Goal: Task Accomplishment & Management: Manage account settings

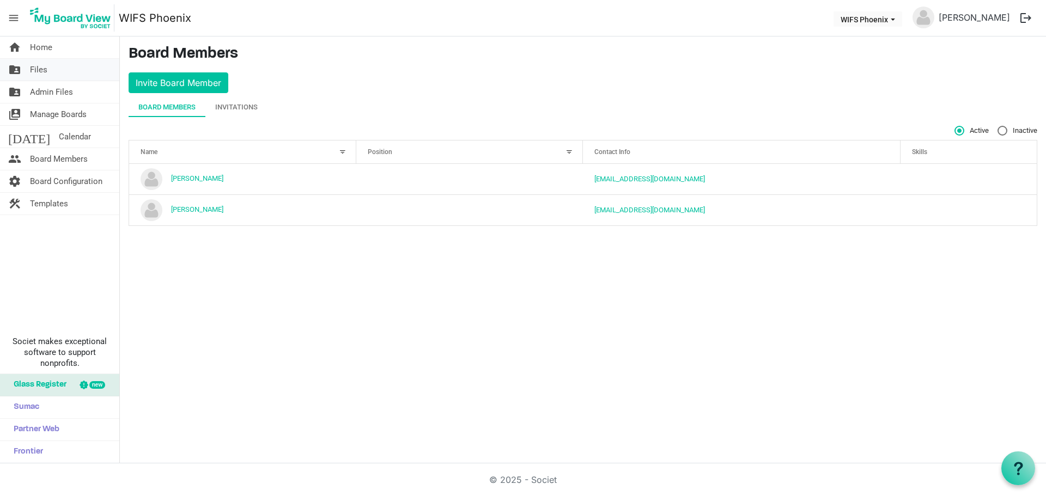
click at [40, 68] on span "Files" at bounding box center [38, 70] width 17 height 22
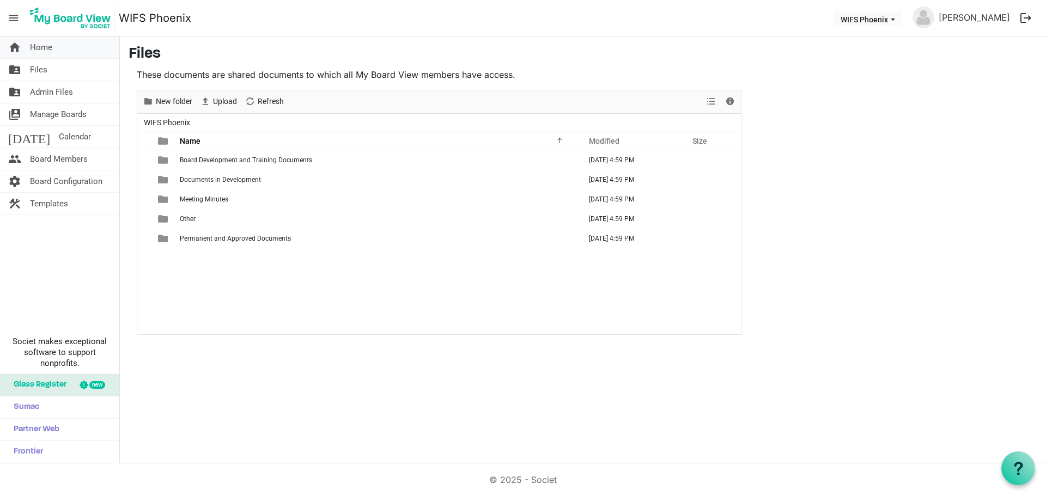
click at [31, 44] on span "Home" at bounding box center [41, 47] width 22 height 22
click at [61, 114] on span "Manage Boards" at bounding box center [58, 114] width 57 height 22
click at [51, 164] on span "Board Members" at bounding box center [59, 159] width 58 height 22
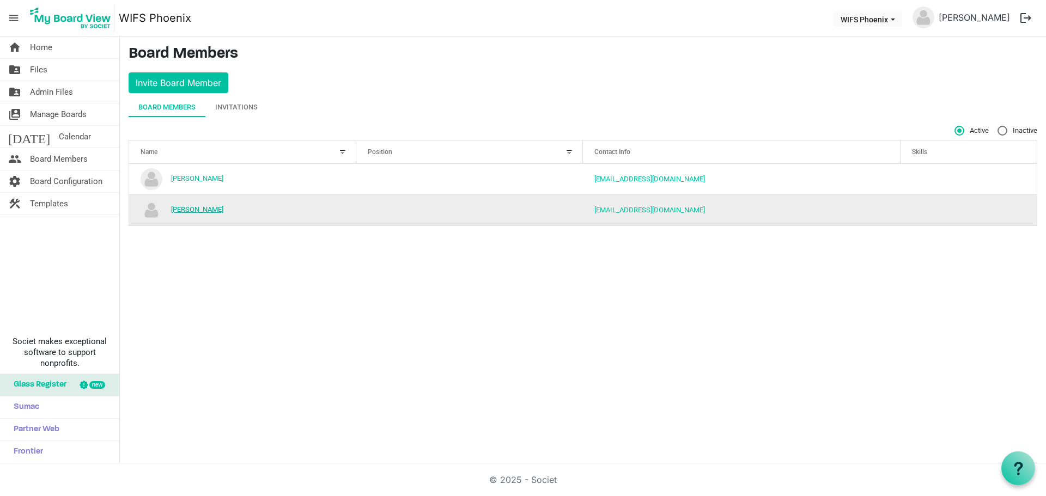
click at [204, 210] on link "[PERSON_NAME]" at bounding box center [197, 209] width 52 height 8
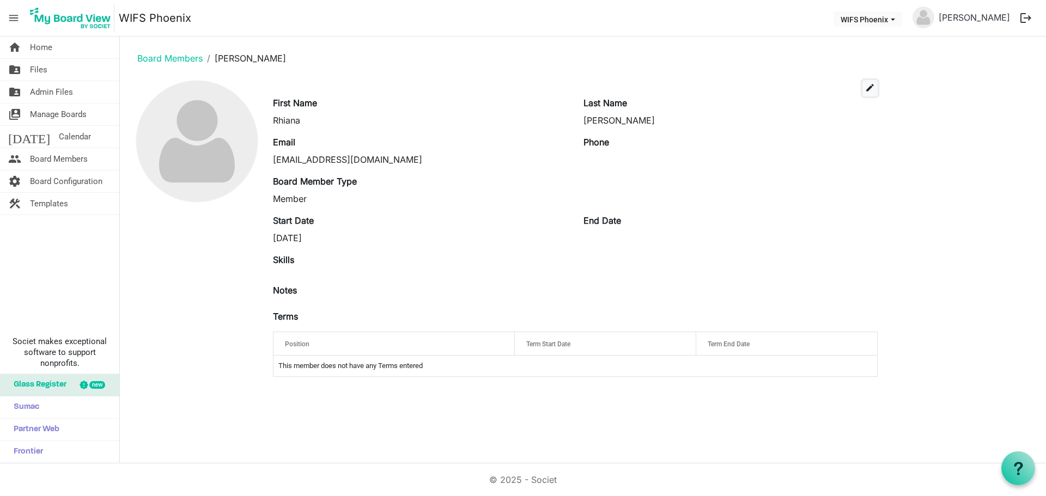
drag, startPoint x: 872, startPoint y: 87, endPoint x: 834, endPoint y: 88, distance: 38.1
click at [869, 87] on span "edit" at bounding box center [870, 88] width 10 height 10
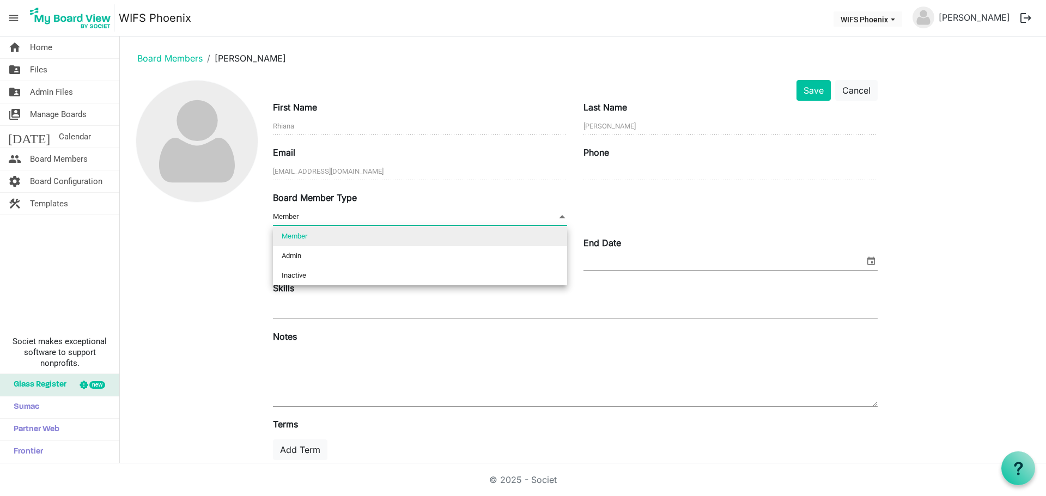
click at [302, 213] on span "Member Member" at bounding box center [420, 217] width 294 height 17
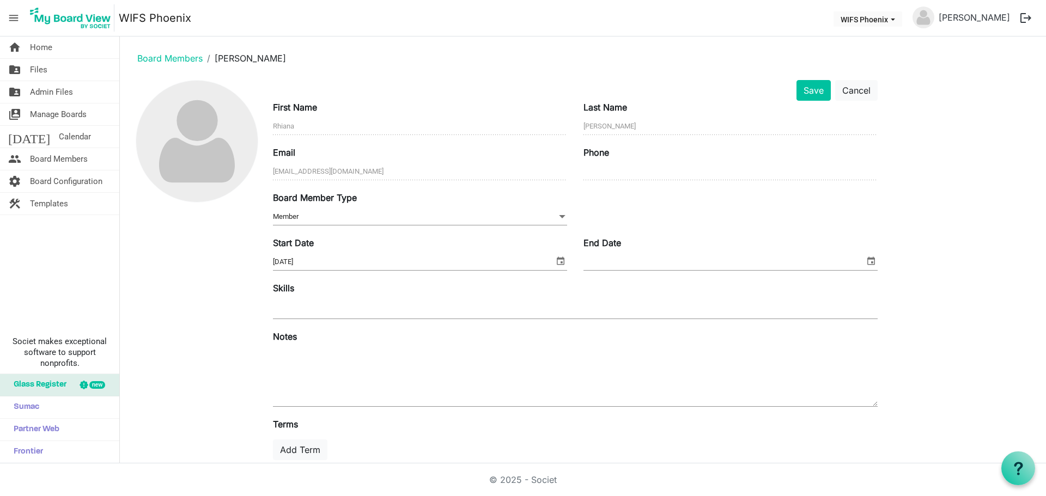
click at [241, 244] on div at bounding box center [197, 301] width 136 height 443
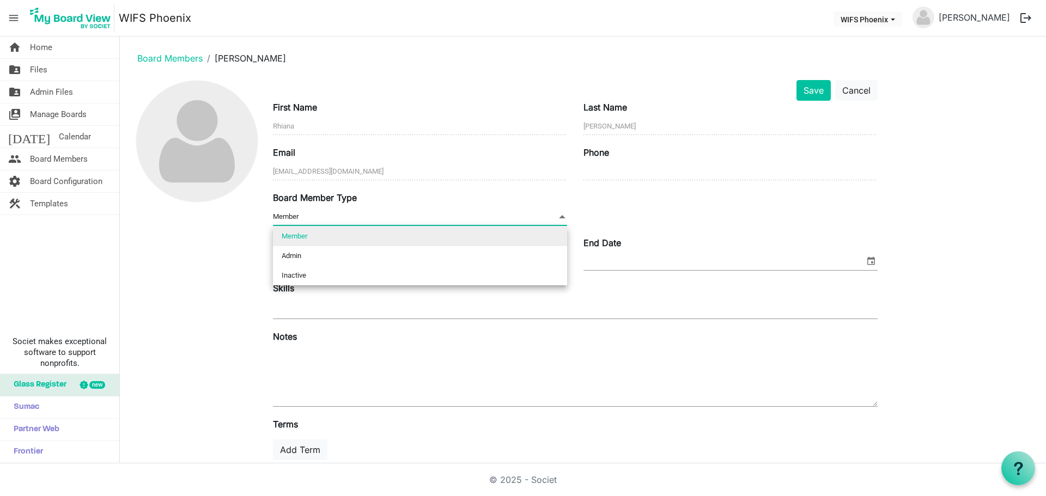
click at [563, 220] on span at bounding box center [562, 217] width 10 height 12
click at [175, 252] on div at bounding box center [197, 301] width 136 height 443
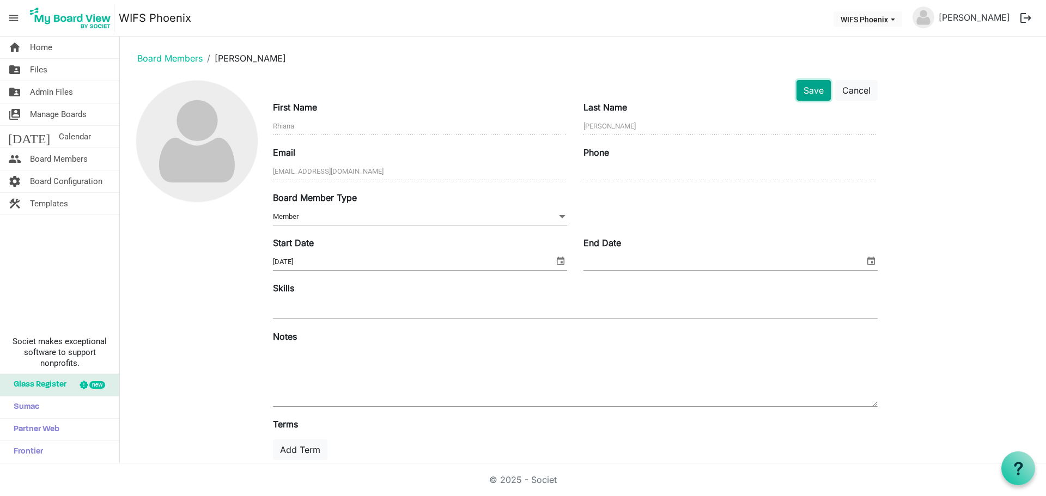
click at [811, 94] on button "Save" at bounding box center [813, 90] width 34 height 21
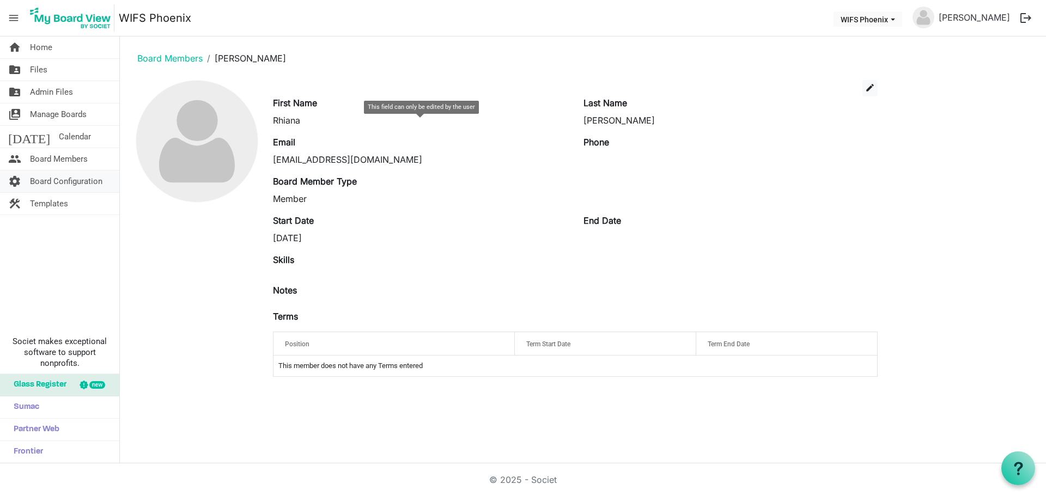
click at [64, 184] on span "Board Configuration" at bounding box center [66, 181] width 72 height 22
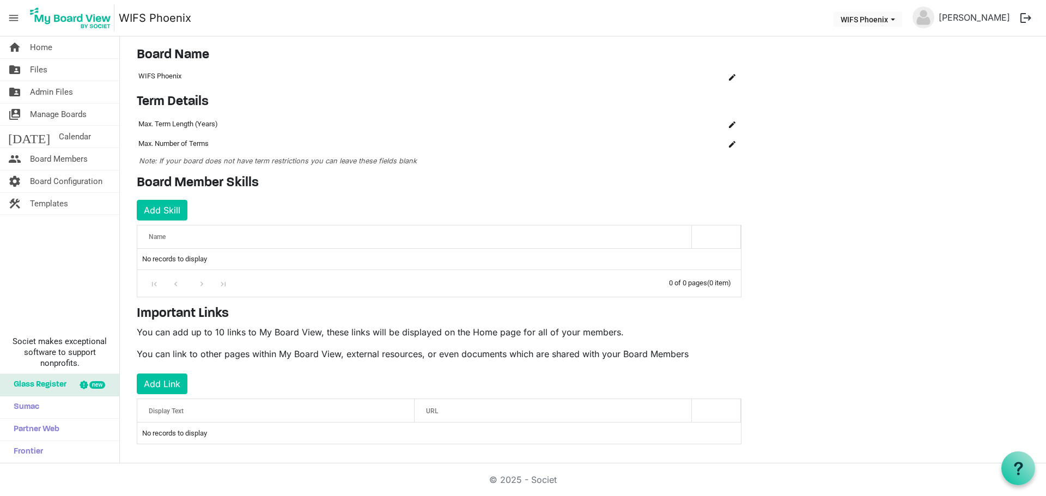
scroll to position [32, 0]
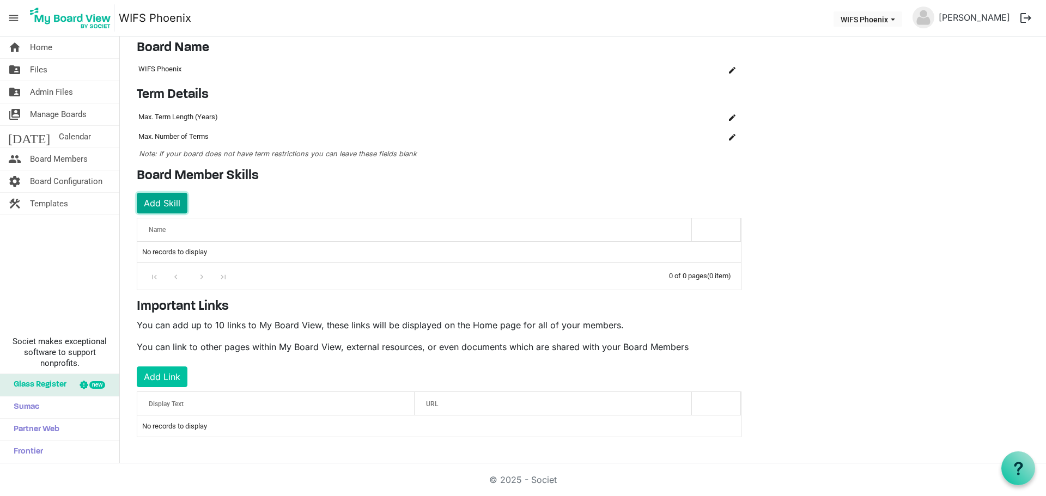
click at [167, 203] on button "Add Skill" at bounding box center [162, 203] width 51 height 21
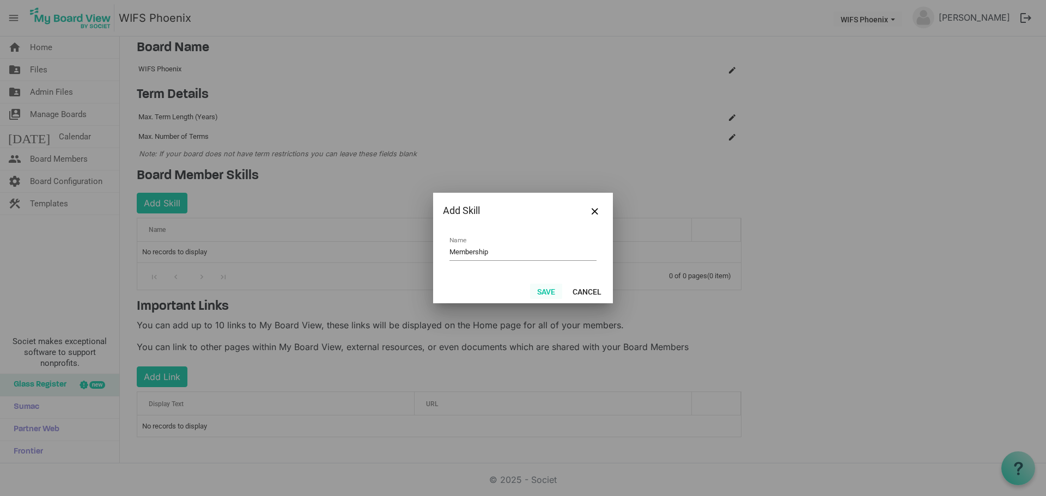
type input "Membership"
drag, startPoint x: 540, startPoint y: 293, endPoint x: 546, endPoint y: 288, distance: 7.7
click at [546, 293] on button "Save" at bounding box center [546, 291] width 32 height 15
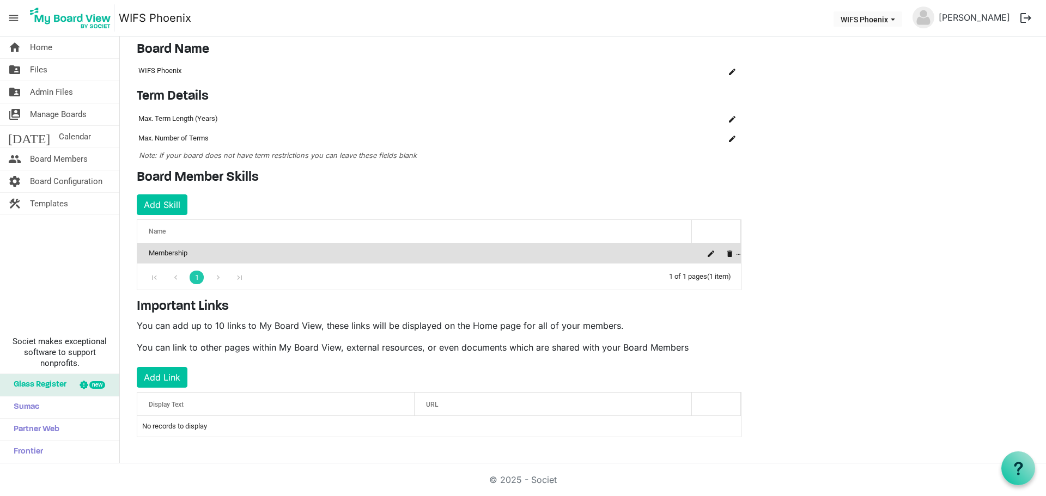
scroll to position [30, 0]
click at [152, 203] on button "Add Skill" at bounding box center [162, 204] width 51 height 21
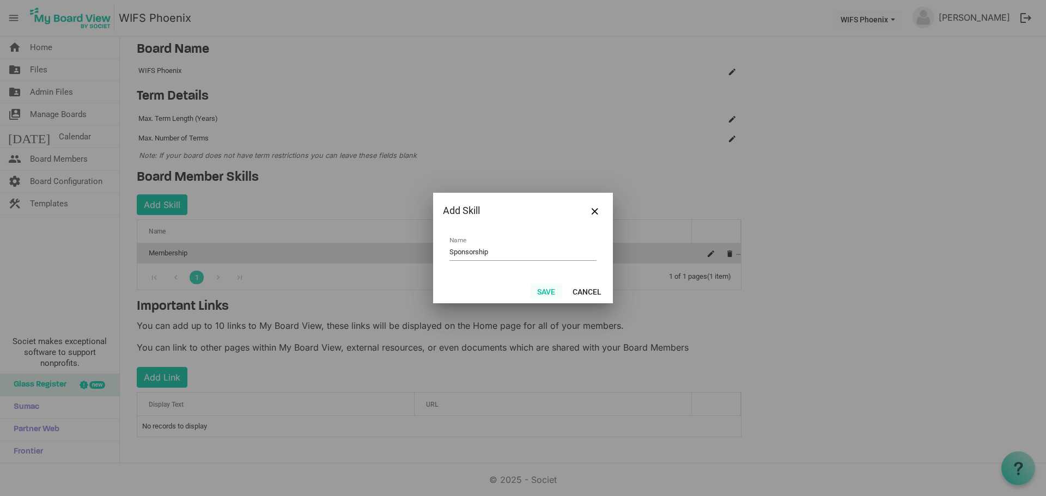
type input "Sponsorship"
click at [539, 290] on button "Save" at bounding box center [546, 291] width 32 height 15
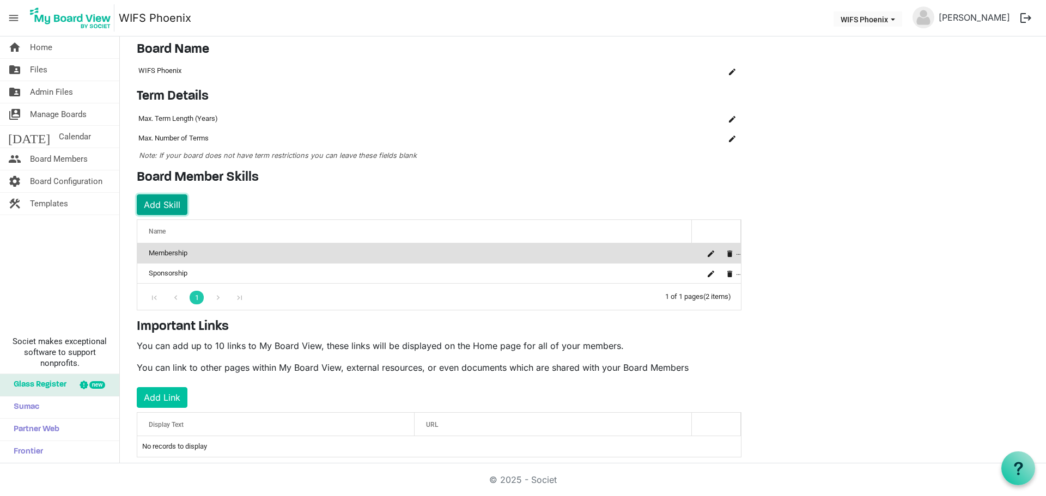
click at [160, 206] on button "Add Skill" at bounding box center [162, 204] width 51 height 21
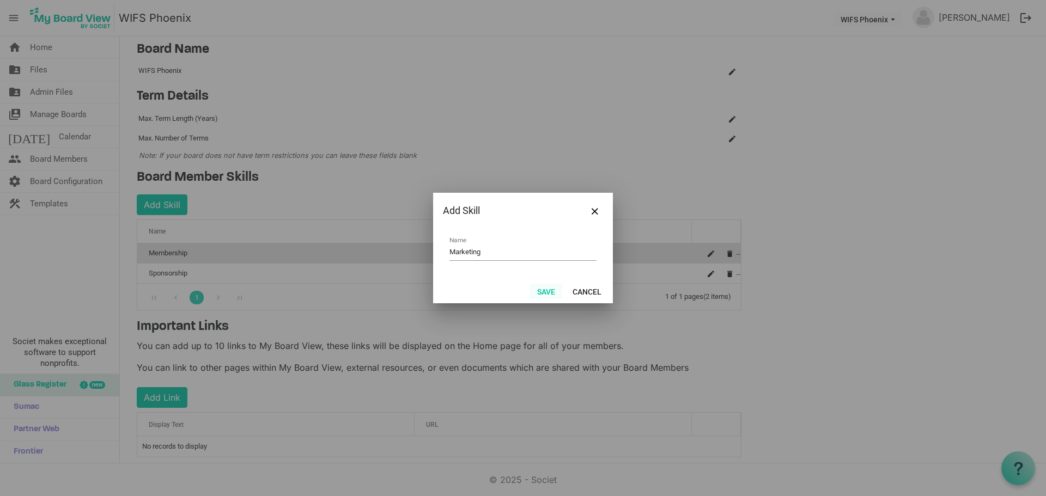
type input "Marketing"
click at [547, 291] on button "Save" at bounding box center [546, 291] width 32 height 15
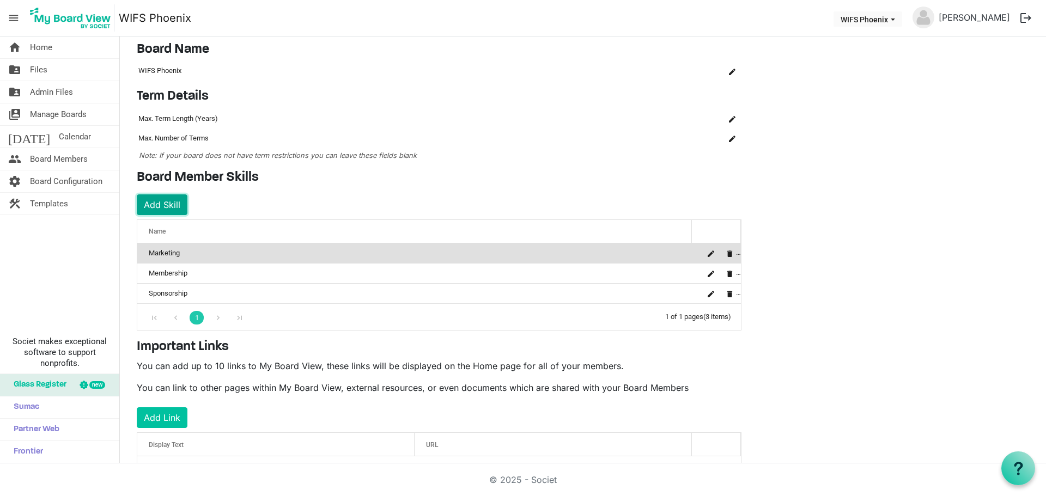
click at [167, 204] on button "Add Skill" at bounding box center [162, 204] width 51 height 21
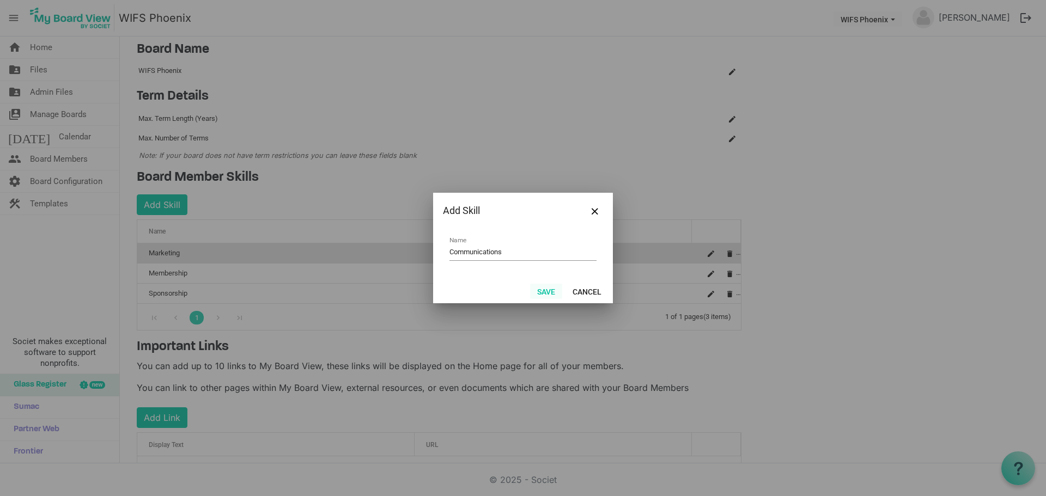
type input "Communications"
click at [546, 292] on button "Save" at bounding box center [546, 291] width 32 height 15
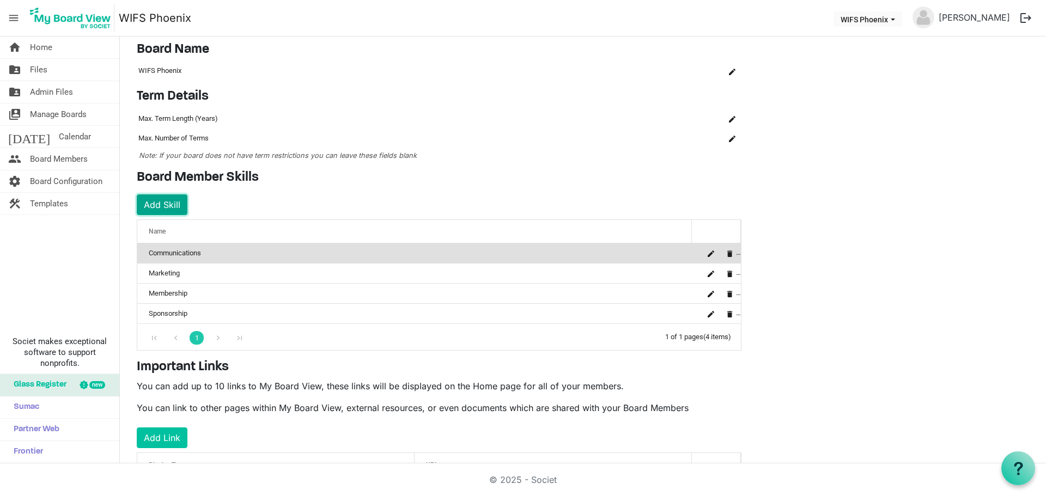
click at [170, 205] on button "Add Skill" at bounding box center [162, 204] width 51 height 21
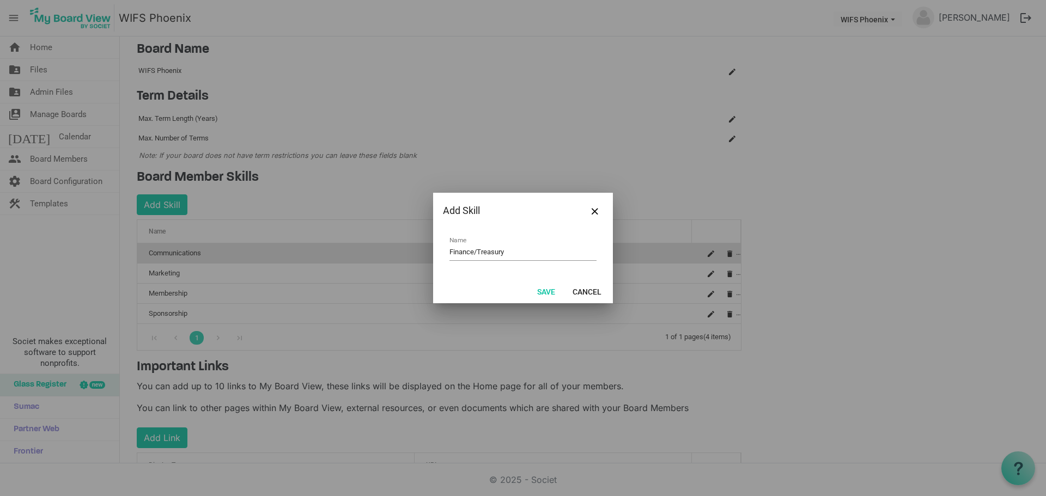
drag, startPoint x: 523, startPoint y: 252, endPoint x: 500, endPoint y: 250, distance: 23.5
click at [479, 252] on input "Finance/Treasury" at bounding box center [522, 252] width 147 height 17
type input "Finance/Treasury"
click at [550, 289] on button "Save" at bounding box center [546, 291] width 32 height 15
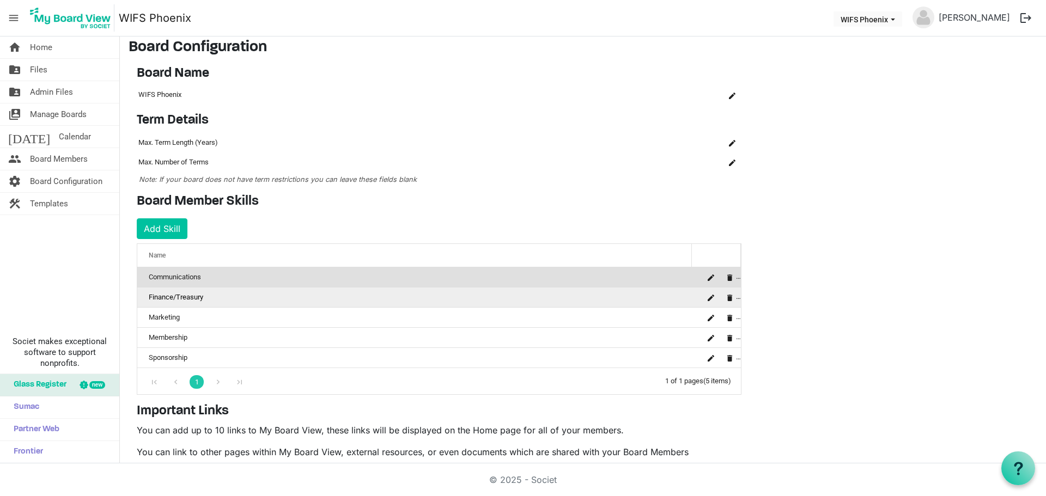
scroll to position [0, 0]
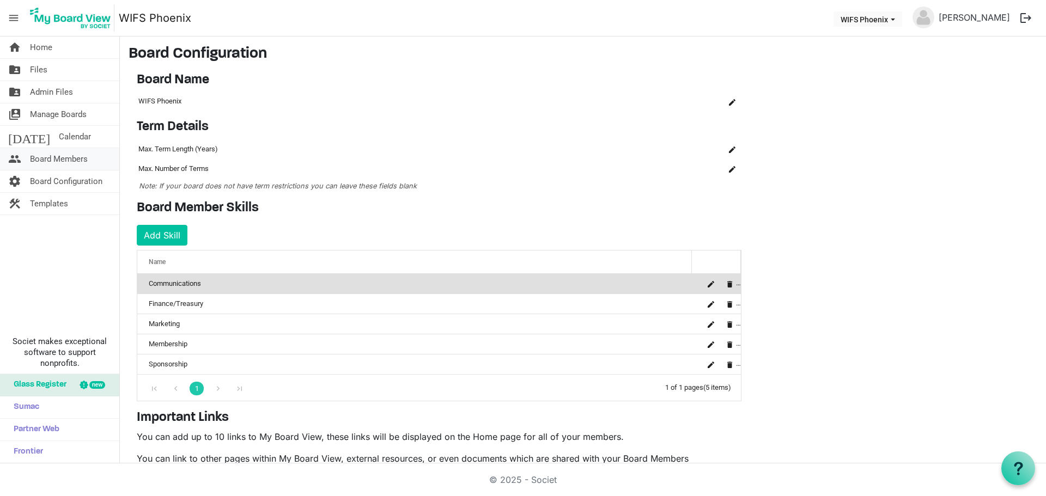
click at [47, 158] on span "Board Members" at bounding box center [59, 159] width 58 height 22
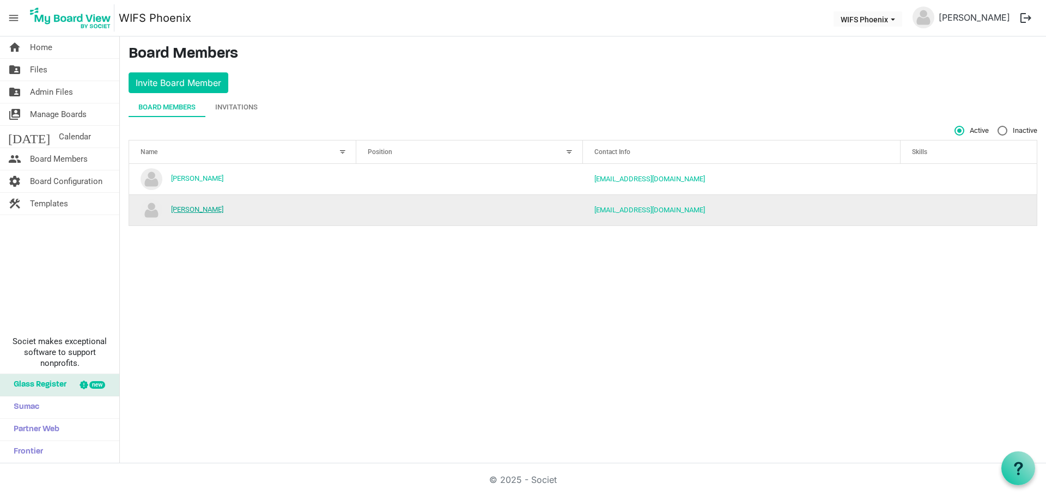
click at [197, 211] on link "[PERSON_NAME]" at bounding box center [197, 209] width 52 height 8
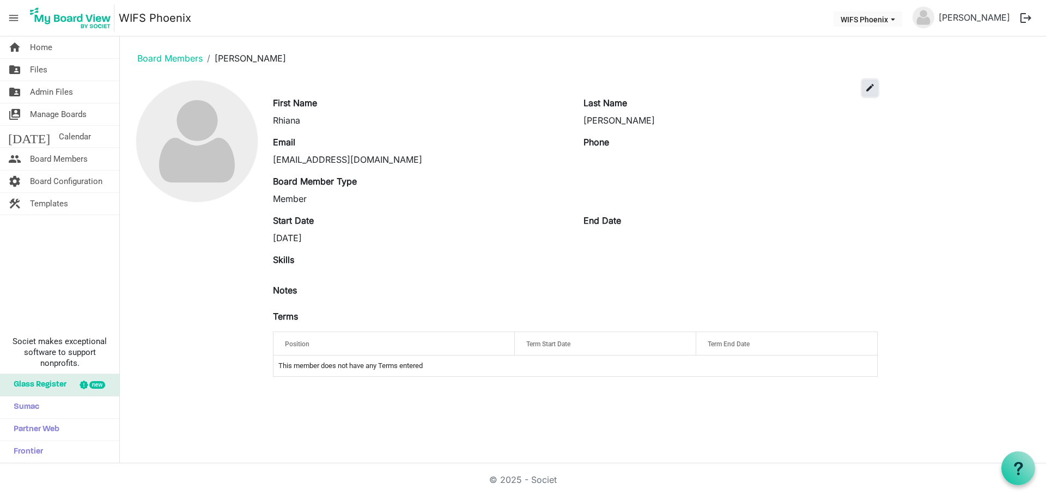
click at [870, 86] on span "edit" at bounding box center [870, 88] width 10 height 10
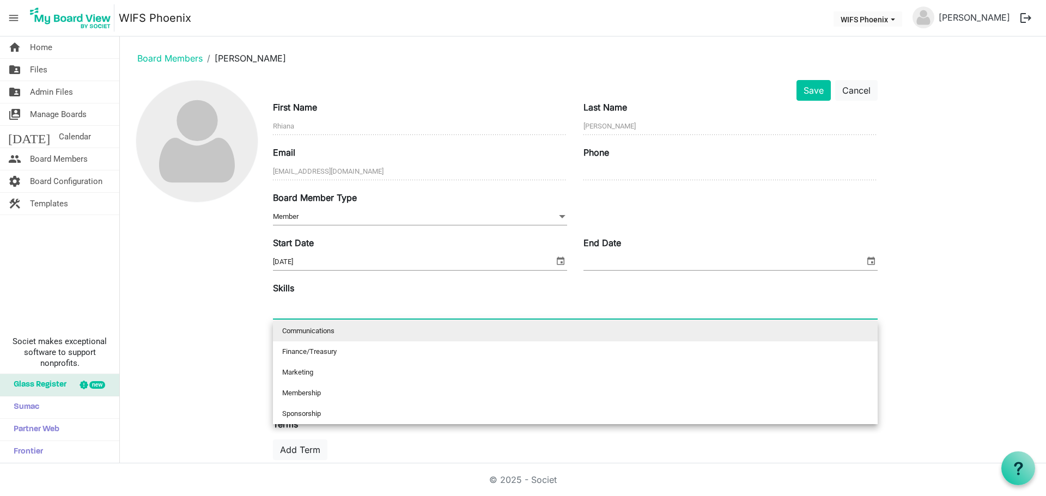
click at [489, 307] on div at bounding box center [575, 309] width 605 height 20
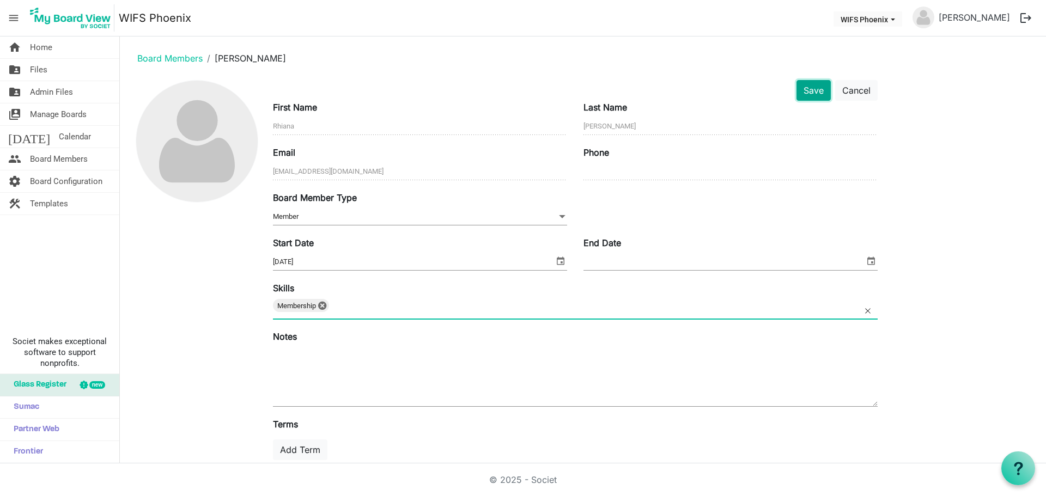
click at [805, 90] on button "Save" at bounding box center [813, 90] width 34 height 21
